Goal: Check status

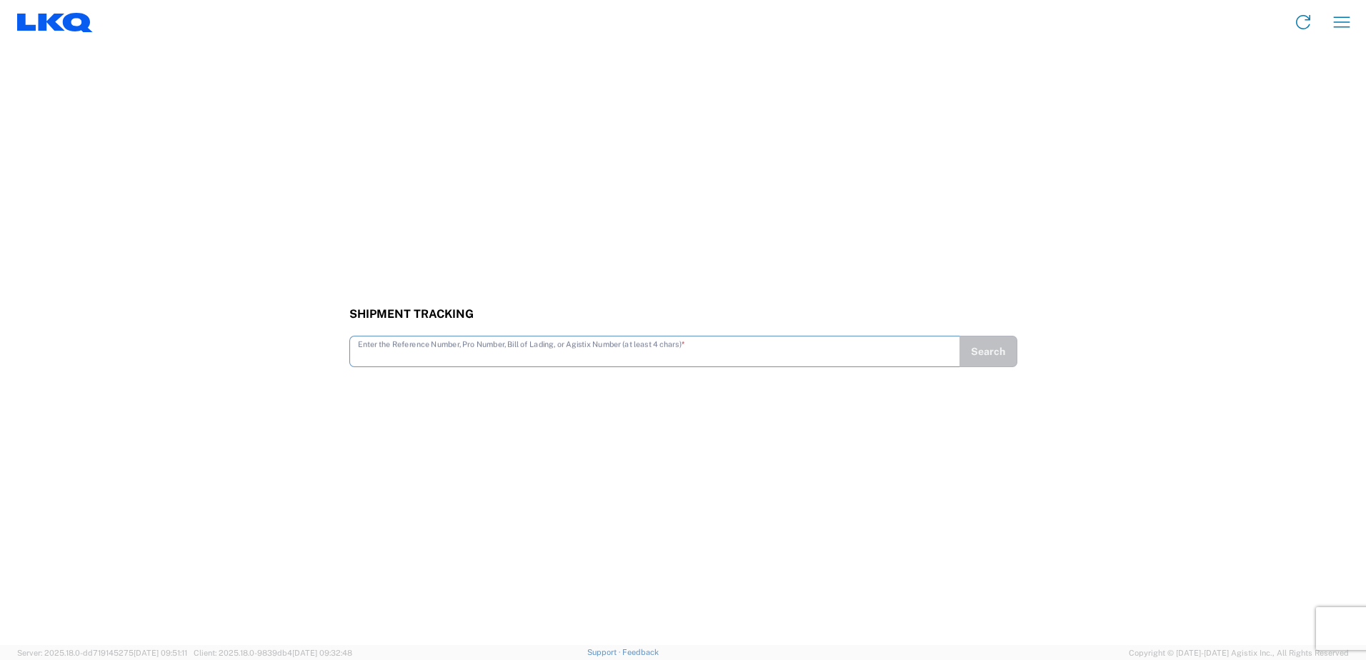
click at [390, 356] on input "text" at bounding box center [654, 350] width 593 height 25
type input "56738910"
click at [1002, 356] on button "Search" at bounding box center [987, 351] width 59 height 31
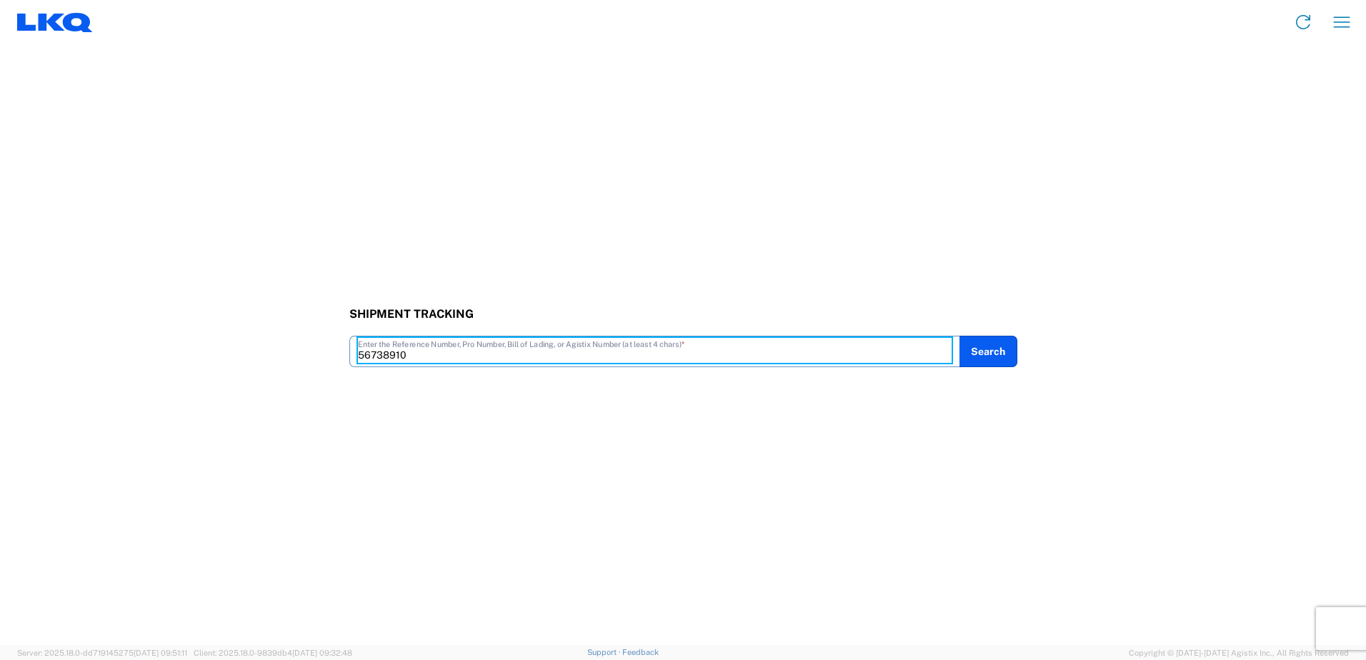
click at [487, 356] on input "56738910" at bounding box center [654, 350] width 593 height 25
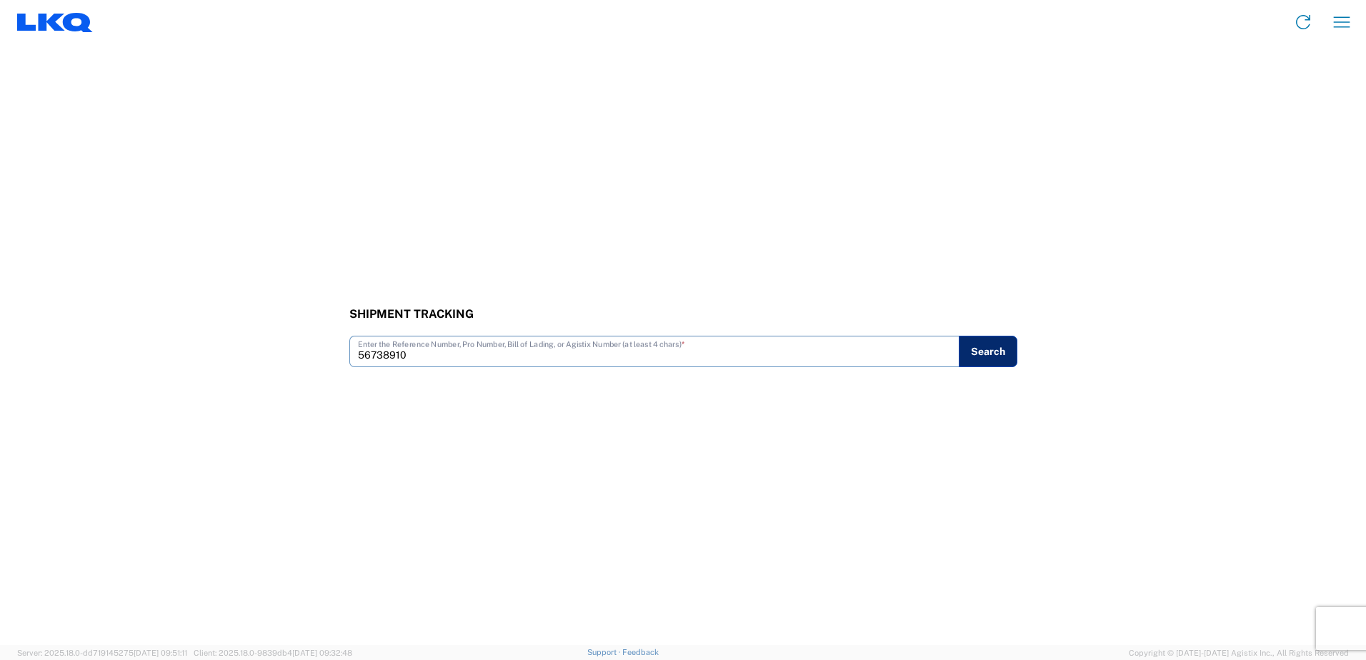
click at [983, 346] on button "Search" at bounding box center [987, 351] width 59 height 31
